Goal: Find contact information: Find contact information

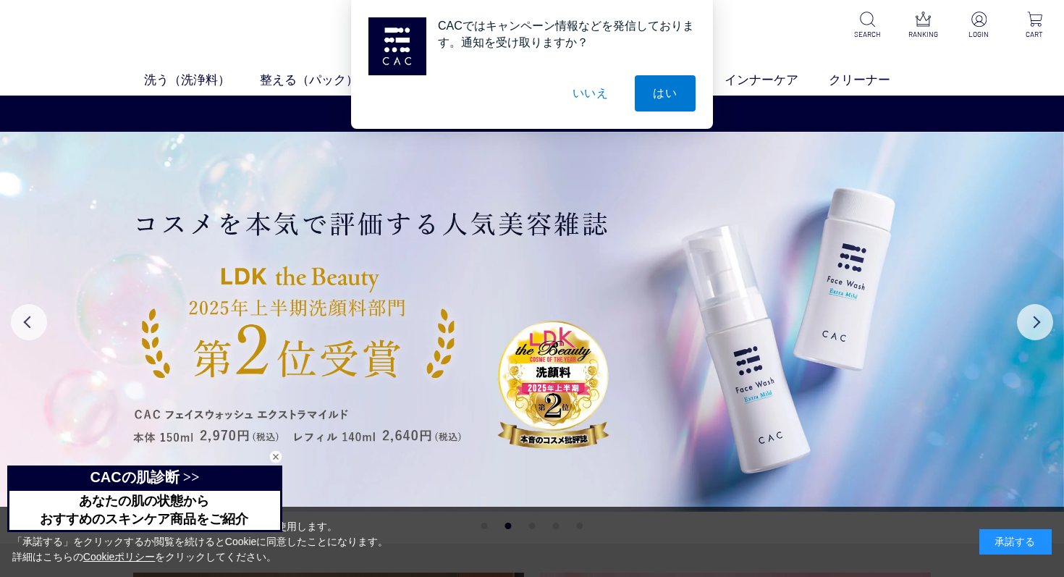
click at [601, 93] on button "いいえ" at bounding box center [590, 93] width 72 height 36
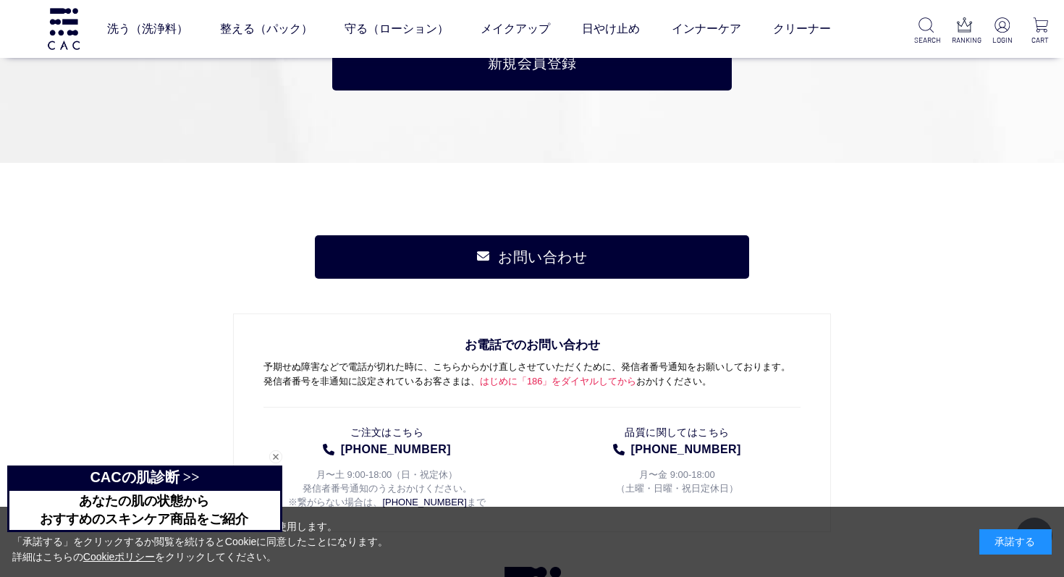
scroll to position [6902, 0]
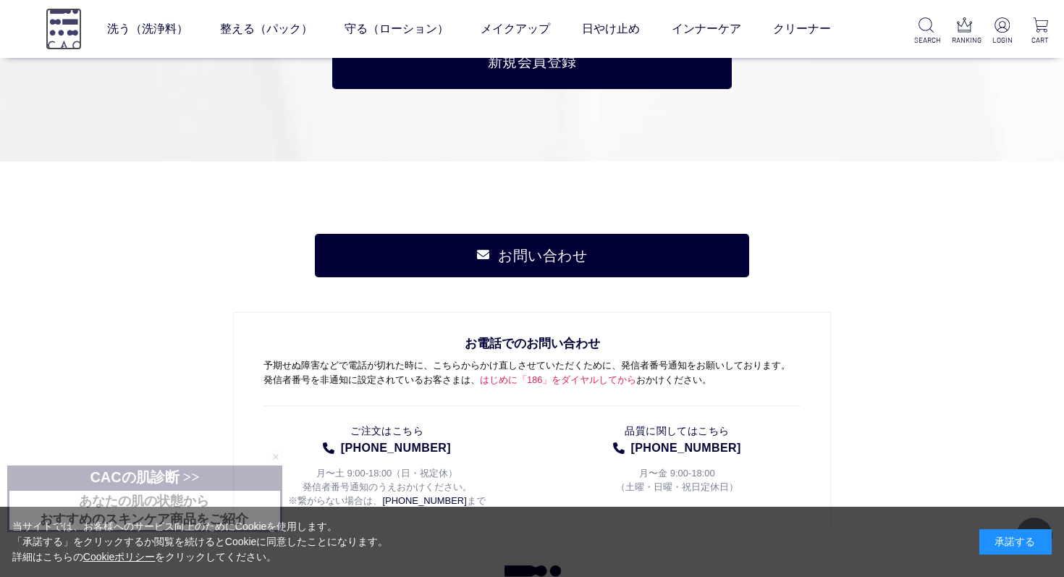
click at [54, 22] on img at bounding box center [64, 28] width 36 height 41
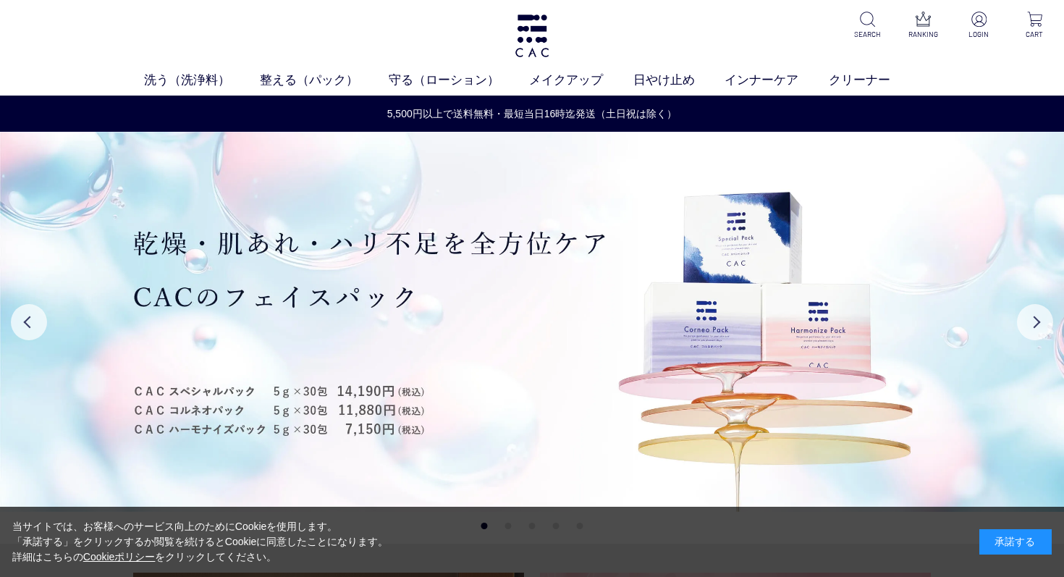
click at [564, 39] on div "洗う（洗浄料） 液体洗浄料 パウダー洗浄料 泡洗顔料 グッズ 整える（パック） フェイスパック ヘアパック 守る（ローション） 保湿化粧水 柔軟化粧水 美容液…" at bounding box center [532, 48] width 1064 height 96
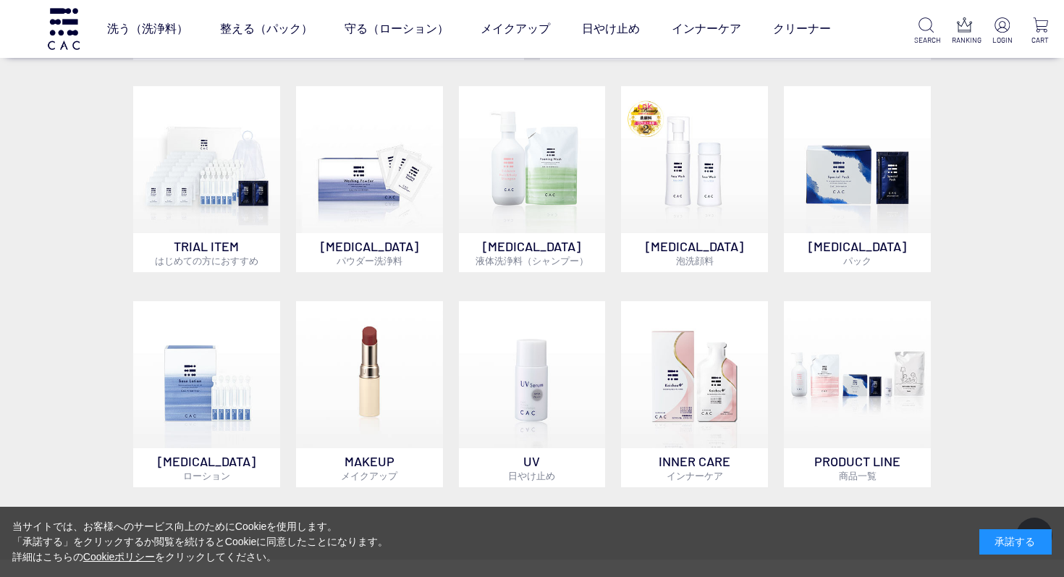
scroll to position [992, 0]
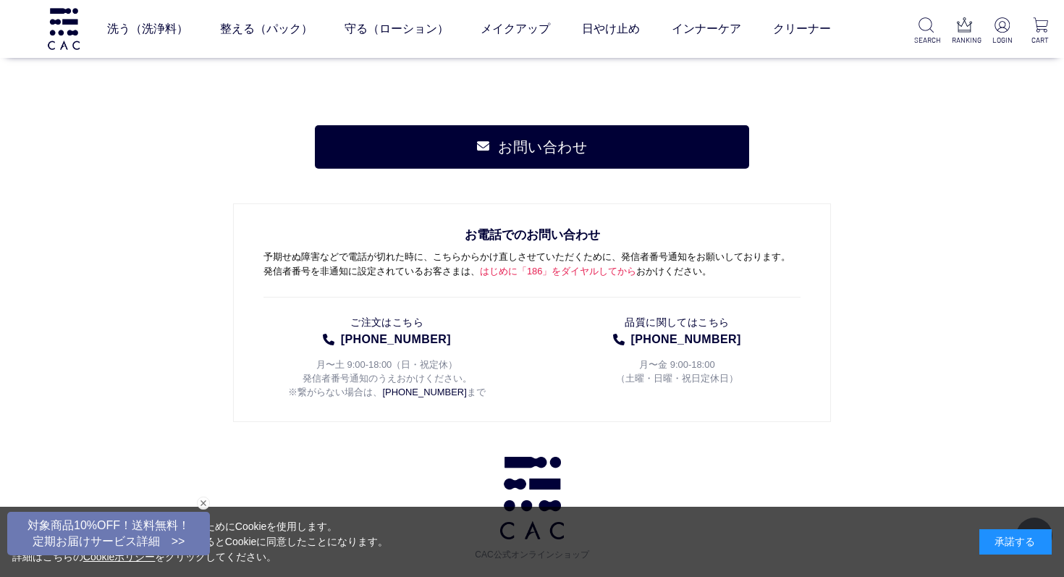
scroll to position [7009, 0]
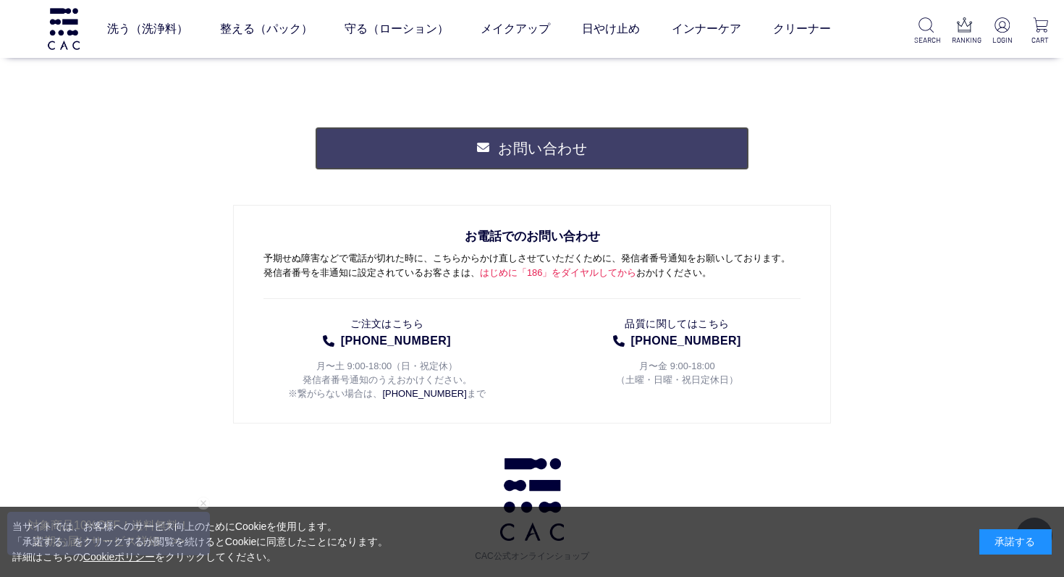
click at [689, 140] on link "お問い合わせ" at bounding box center [532, 148] width 434 height 43
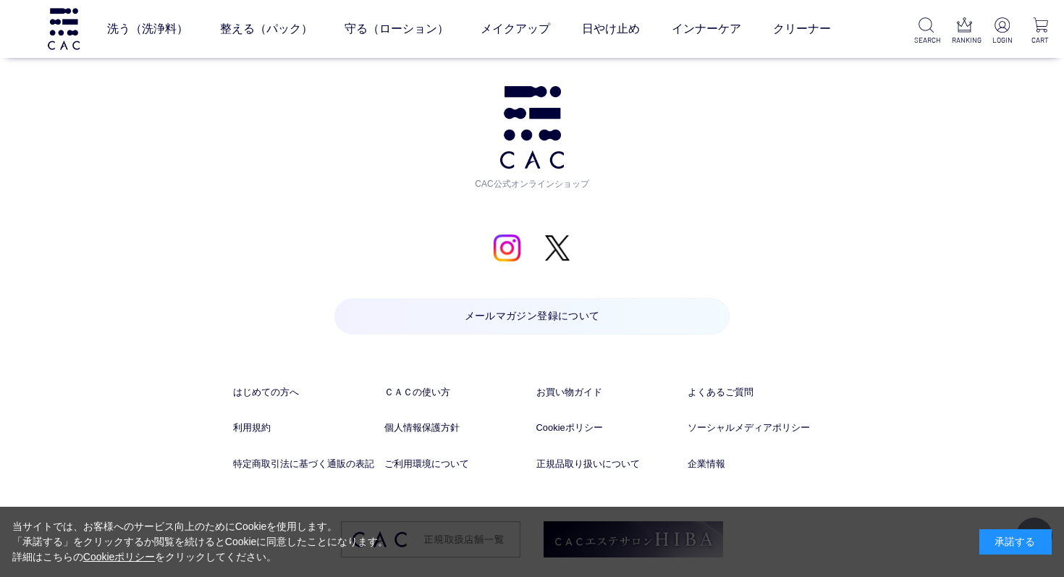
scroll to position [2211, 0]
